Goal: Transaction & Acquisition: Obtain resource

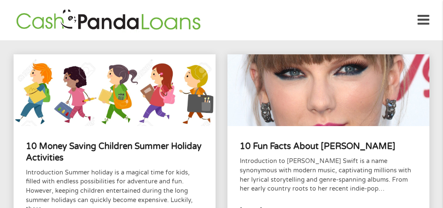
click at [182, 19] on img at bounding box center [108, 20] width 189 height 24
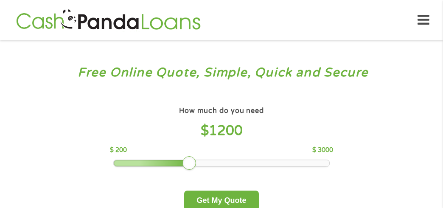
click at [187, 163] on div at bounding box center [222, 163] width 216 height 6
click at [198, 163] on div at bounding box center [222, 163] width 216 height 6
click at [141, 153] on div "$ 200 $ 3000" at bounding box center [221, 149] width 223 height 9
click at [153, 158] on div "How much do you need $ 1300 $ 200 $ 3000" at bounding box center [221, 135] width 223 height 62
click at [147, 163] on div at bounding box center [156, 163] width 85 height 6
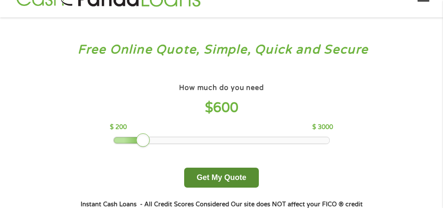
scroll to position [42, 0]
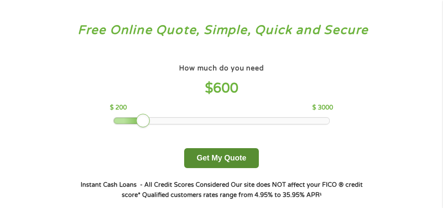
click at [230, 159] on button "Get My Quote" at bounding box center [221, 158] width 74 height 20
